Goal: Obtain resource: Obtain resource

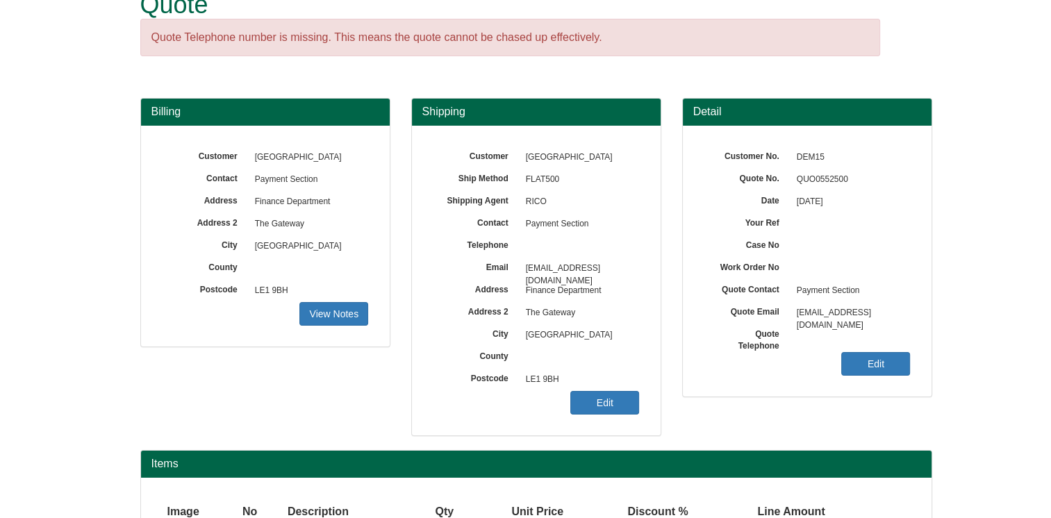
scroll to position [156, 0]
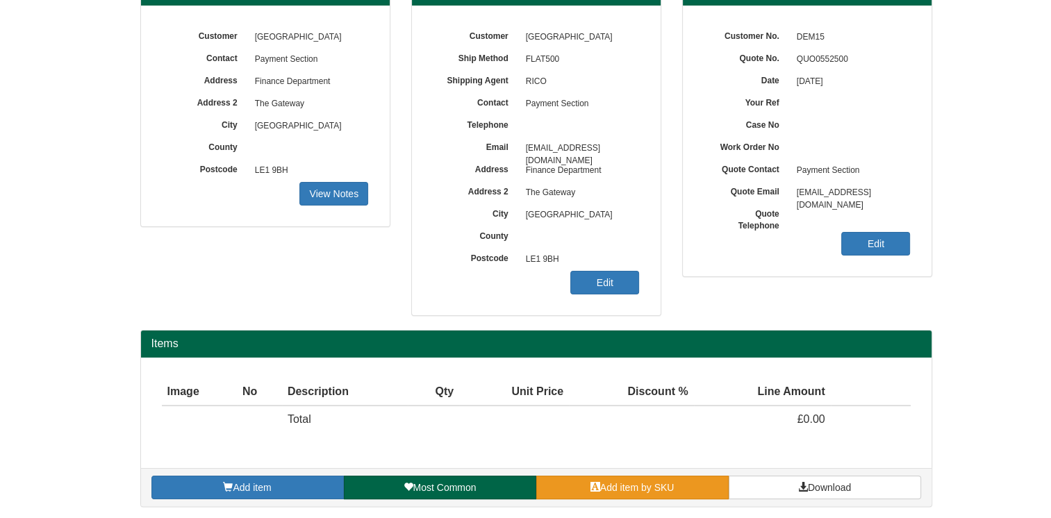
click at [626, 482] on span "Add item by SKU" at bounding box center [637, 487] width 74 height 11
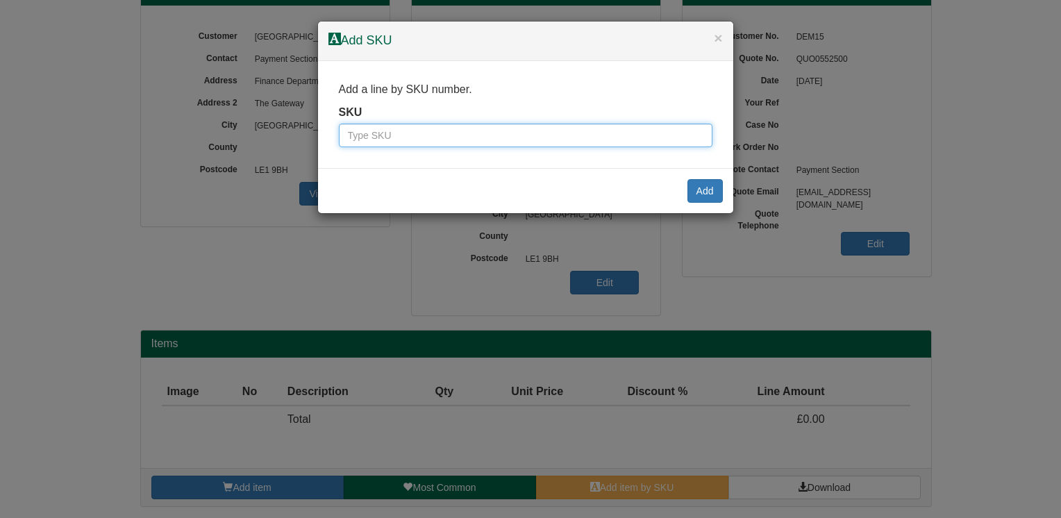
click at [394, 133] on input "text" at bounding box center [526, 136] width 374 height 24
paste input "0380103BLA"
type input "0380103BLA"
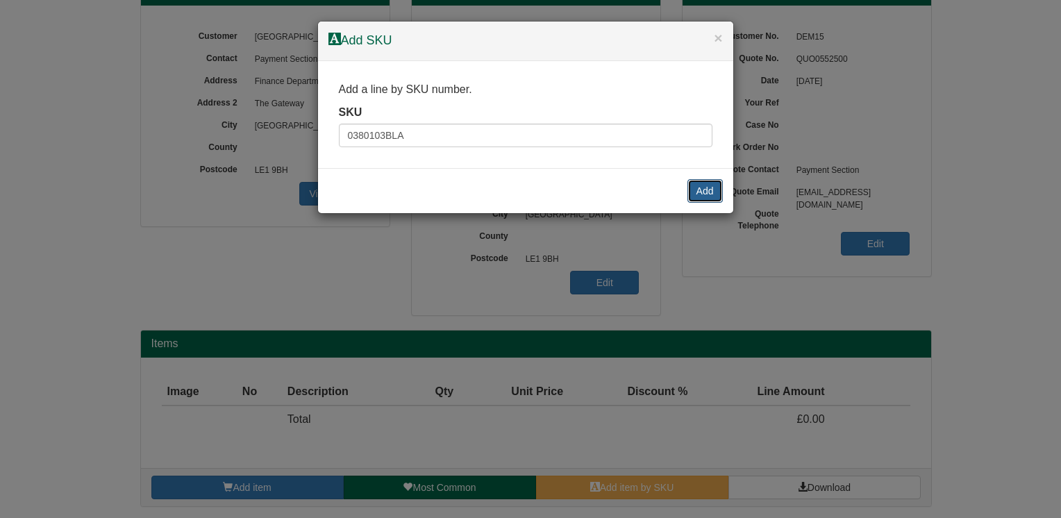
click at [697, 192] on button "Add" at bounding box center [705, 191] width 35 height 24
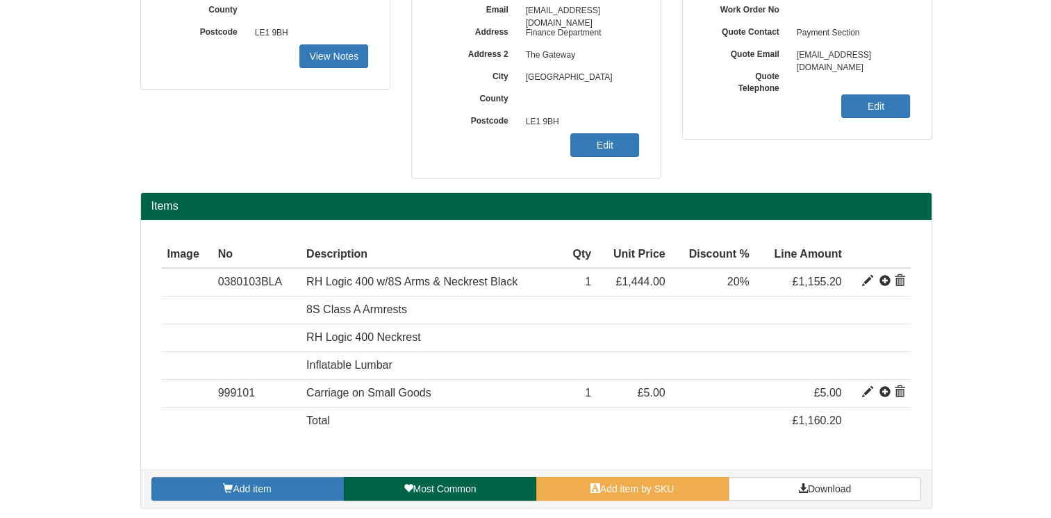
scroll to position [294, 0]
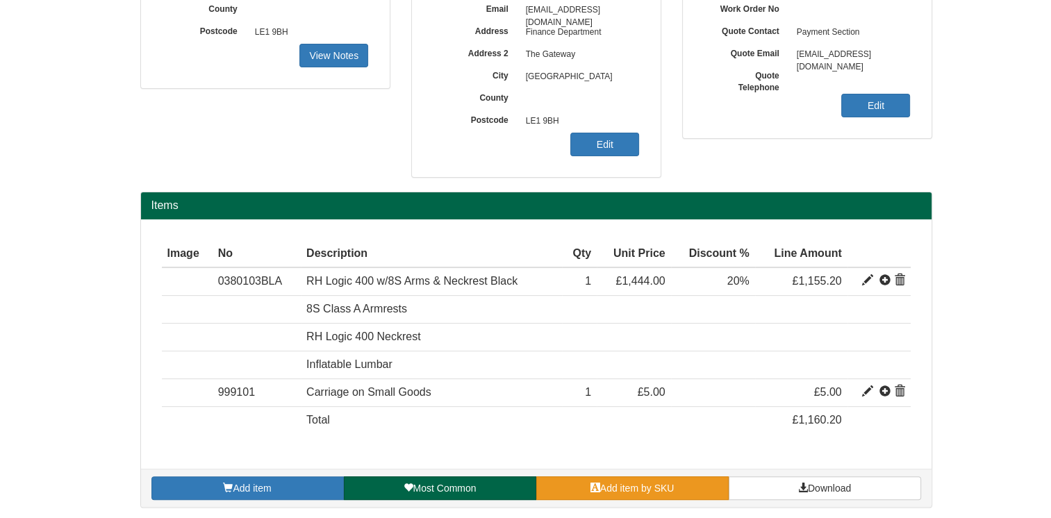
click at [679, 490] on link "Add item by SKU" at bounding box center [632, 488] width 192 height 24
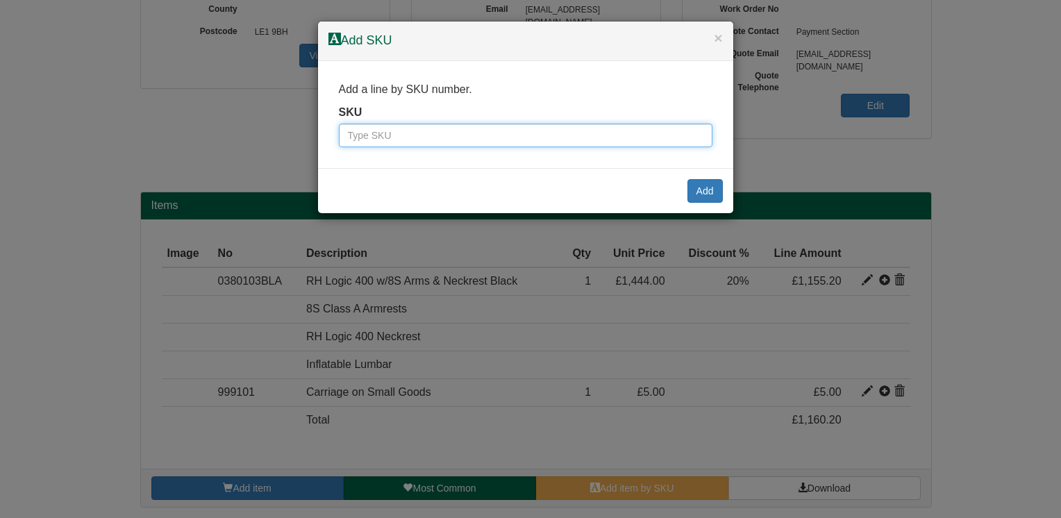
paste input "0361606U"
type input "0361606U"
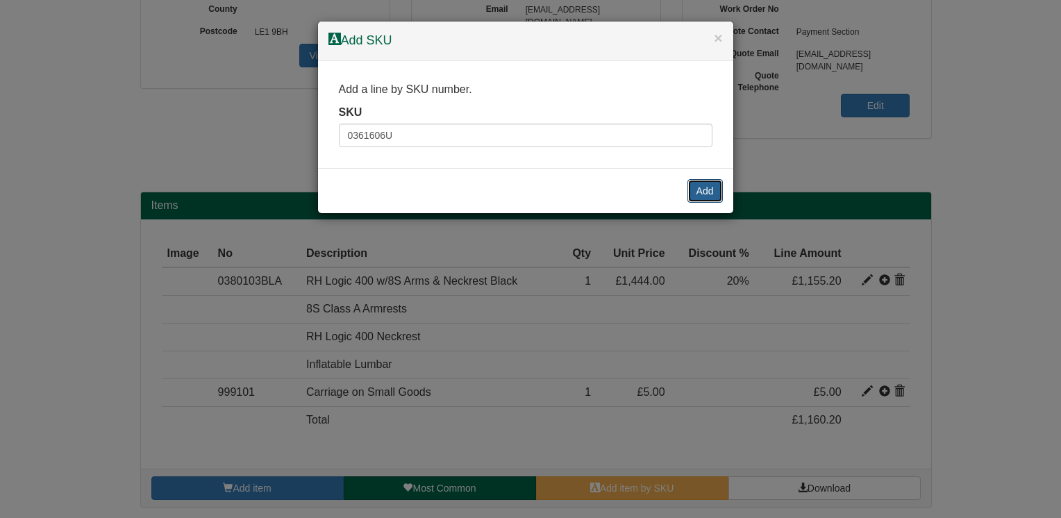
click at [713, 188] on button "Add" at bounding box center [705, 191] width 35 height 24
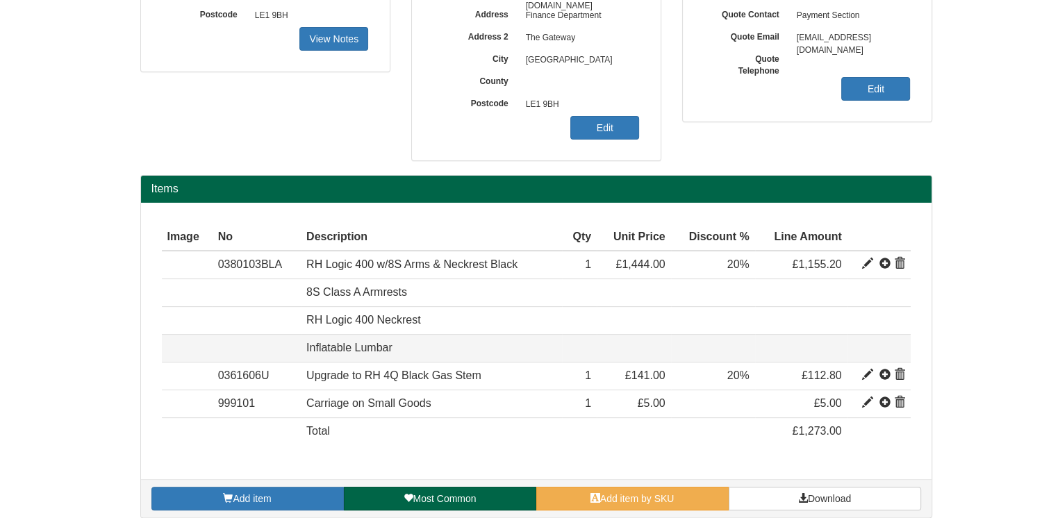
scroll to position [322, 0]
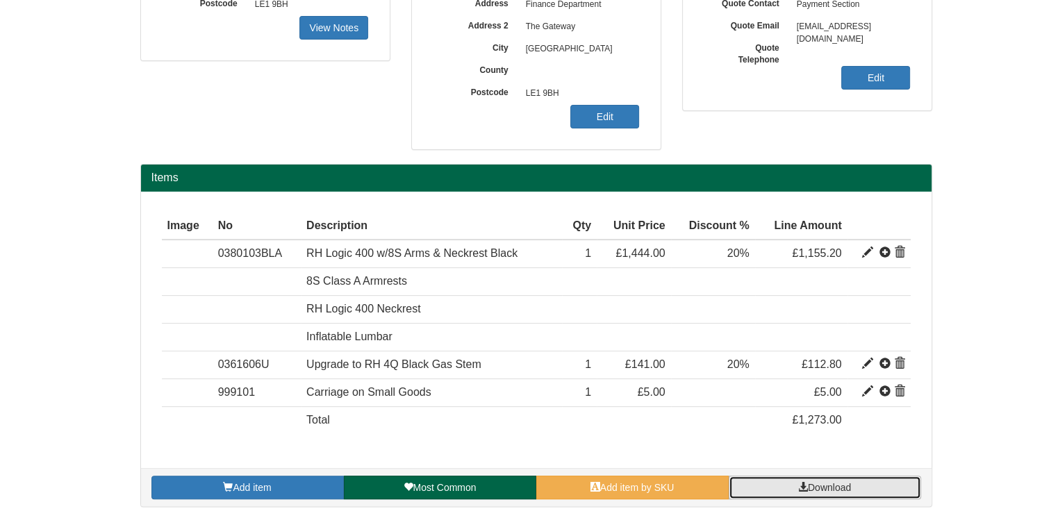
click at [817, 482] on span "Download" at bounding box center [829, 487] width 43 height 11
